Goal: Information Seeking & Learning: Learn about a topic

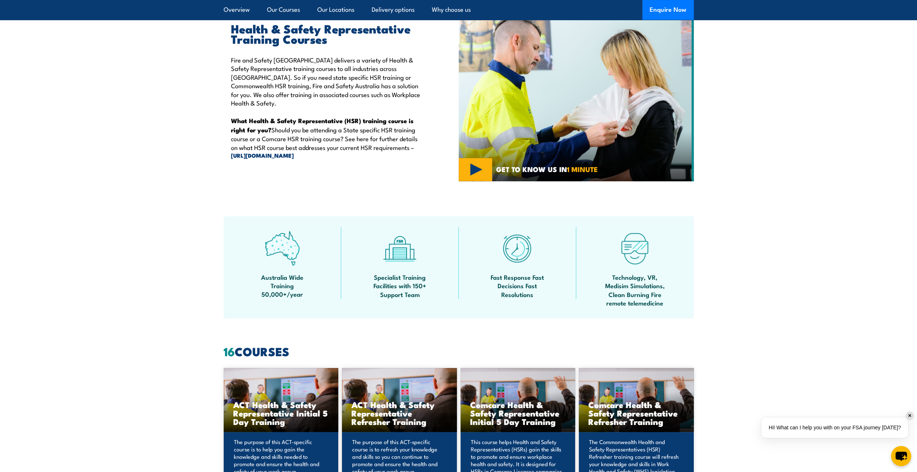
scroll to position [73, 0]
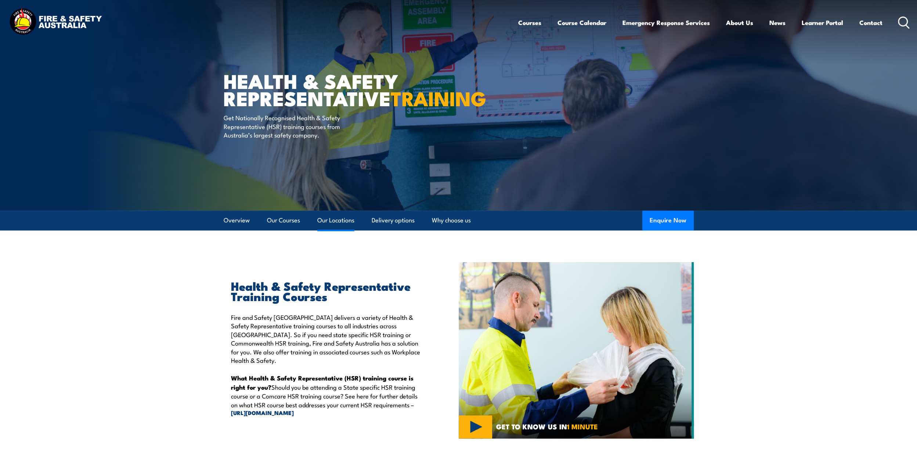
click at [347, 221] on link "Our Locations" at bounding box center [335, 219] width 37 height 19
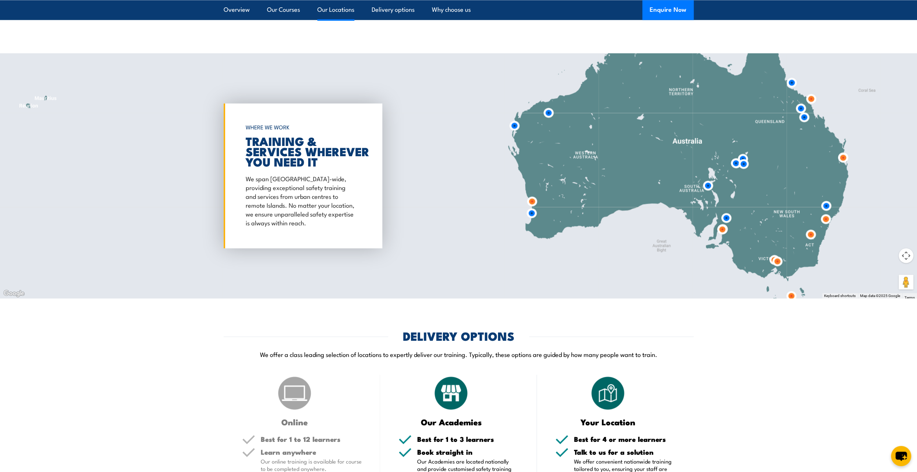
scroll to position [1329, 0]
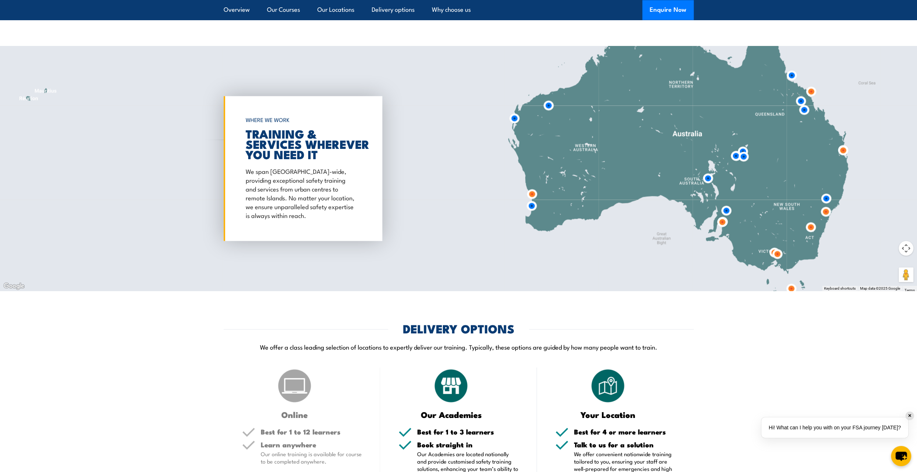
click at [445, 139] on div at bounding box center [458, 168] width 917 height 245
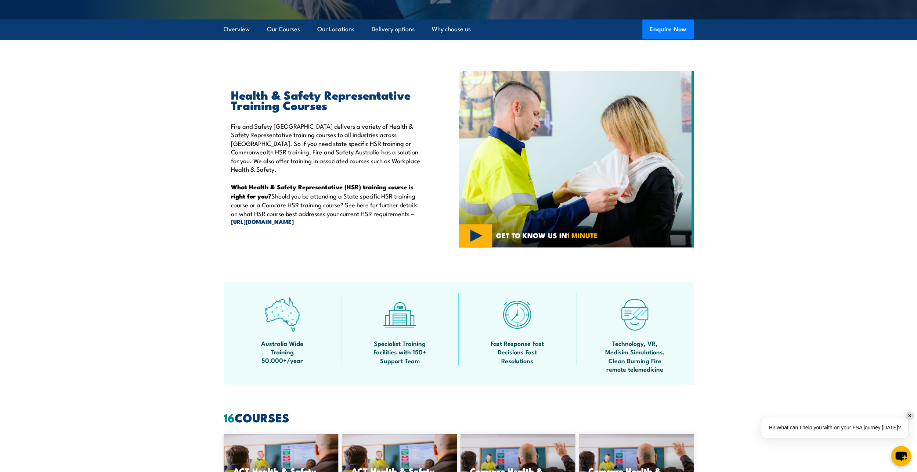
scroll to position [7, 0]
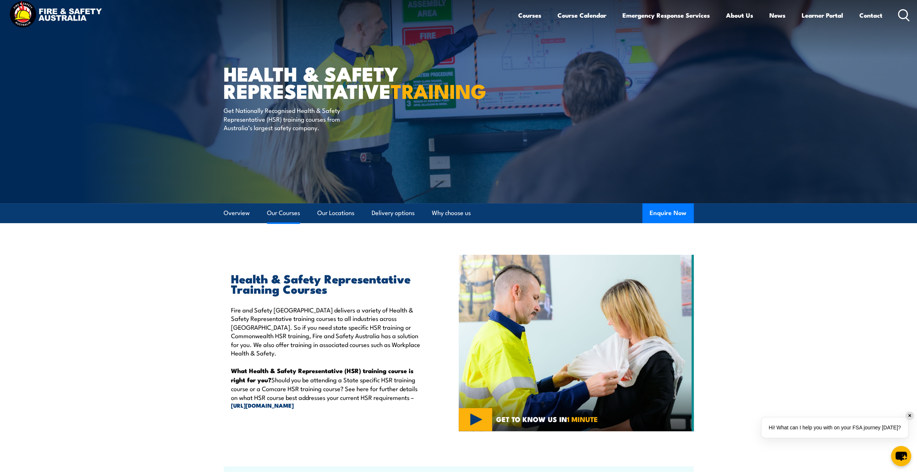
click at [293, 213] on link "Our Courses" at bounding box center [283, 212] width 33 height 19
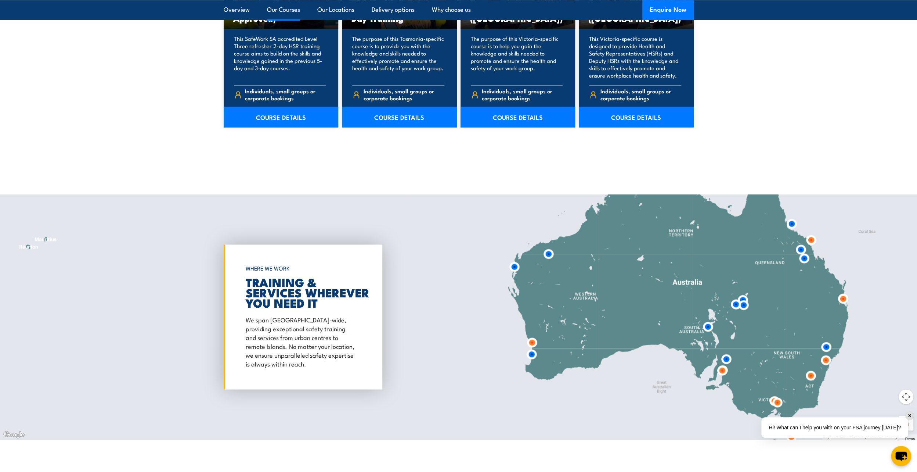
scroll to position [1254, 0]
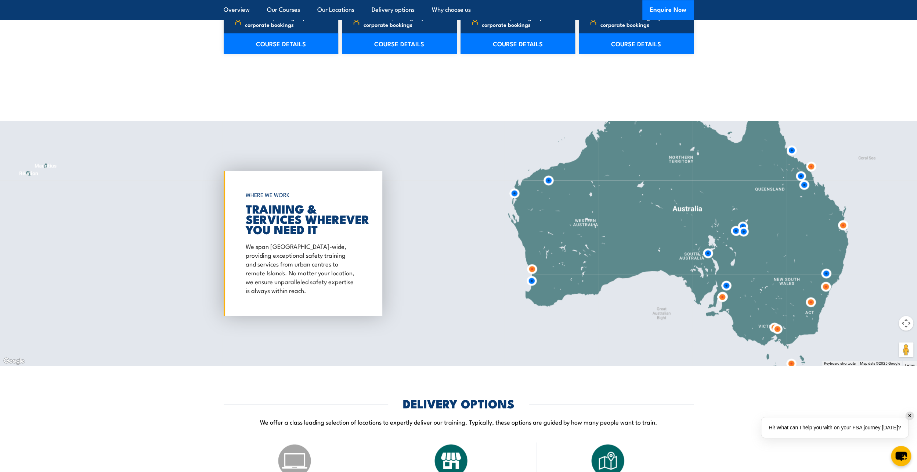
click at [809, 165] on img at bounding box center [810, 165] width 19 height 19
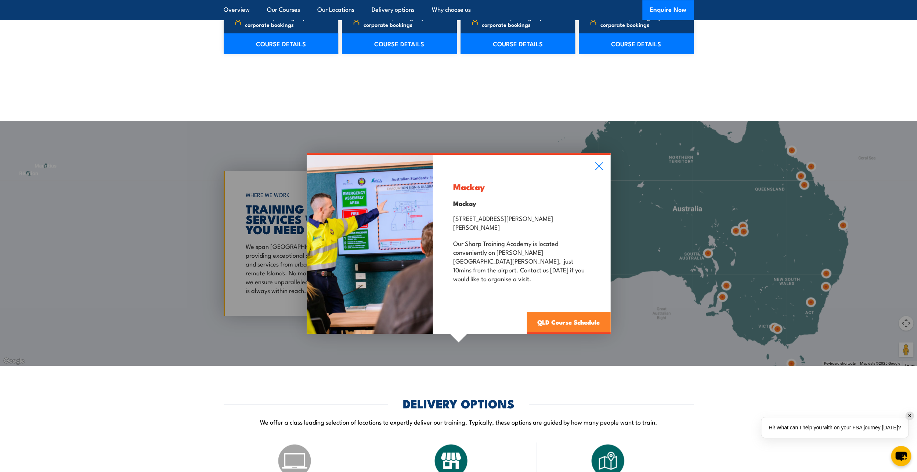
click at [566, 311] on link "QLD Course Schedule" at bounding box center [569, 322] width 84 height 22
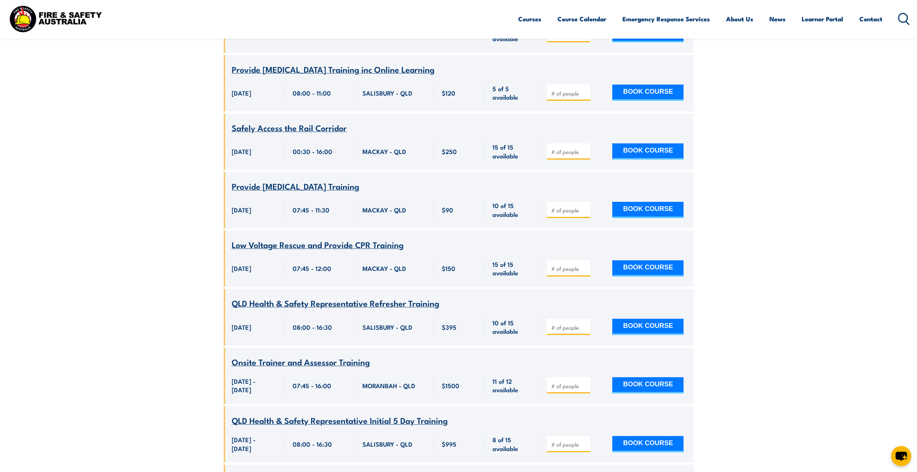
scroll to position [2791, 0]
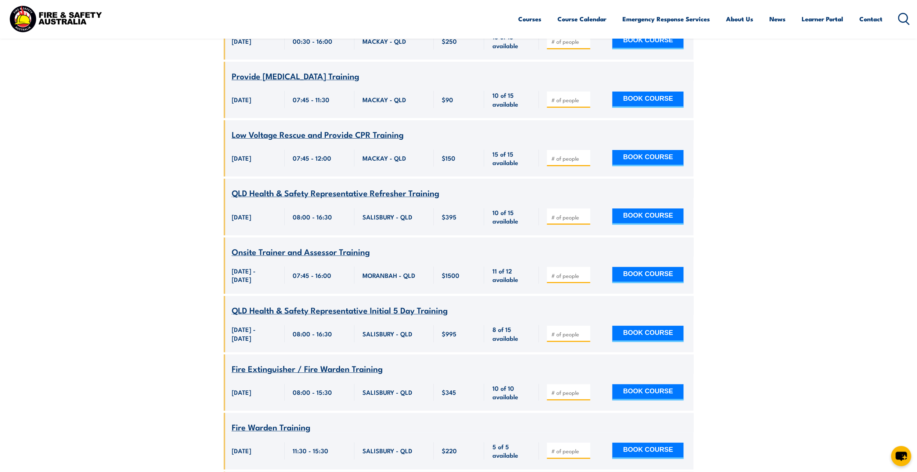
click at [361, 245] on span "Onsite Trainer and Assessor Training" at bounding box center [301, 251] width 138 height 12
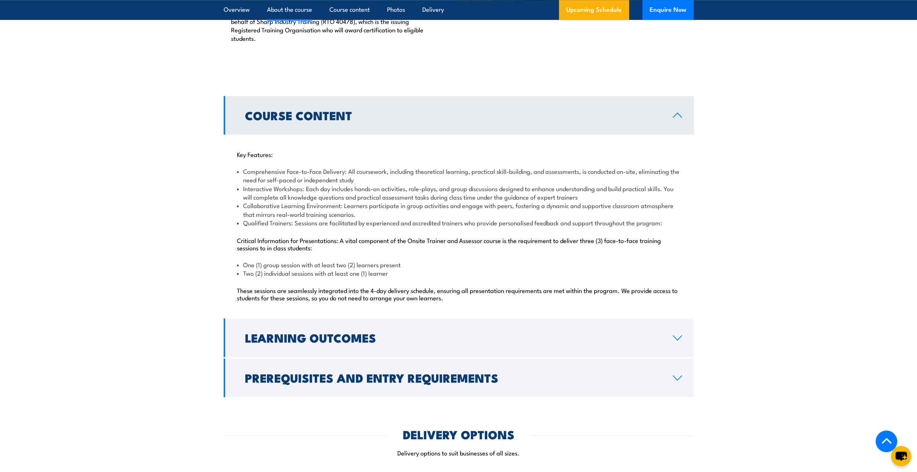
scroll to position [661, 0]
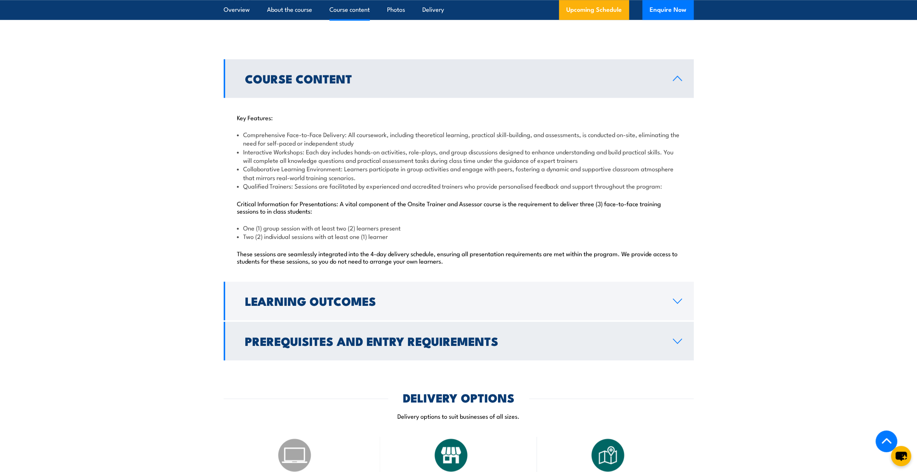
click at [482, 340] on h2 "Prerequisites and Entry Requirements" at bounding box center [453, 340] width 416 height 10
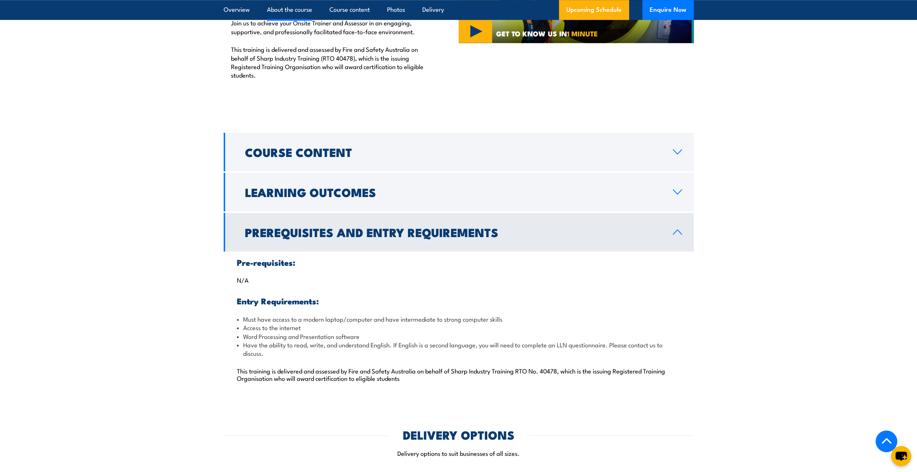
scroll to position [551, 0]
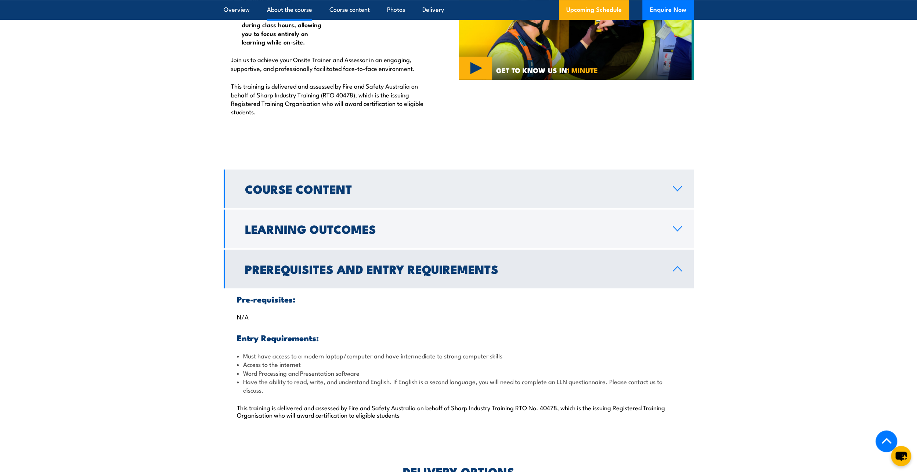
click at [579, 184] on h2 "Course Content" at bounding box center [453, 188] width 416 height 10
